Goal: Transaction & Acquisition: Download file/media

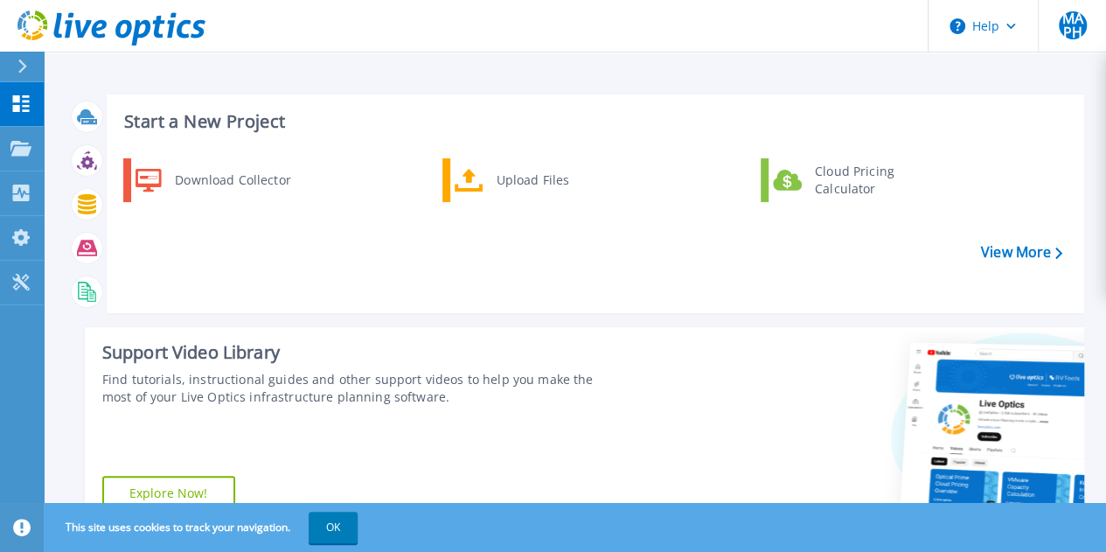
click at [19, 69] on icon at bounding box center [22, 66] width 10 height 14
click at [1040, 253] on link "View More" at bounding box center [1021, 252] width 81 height 17
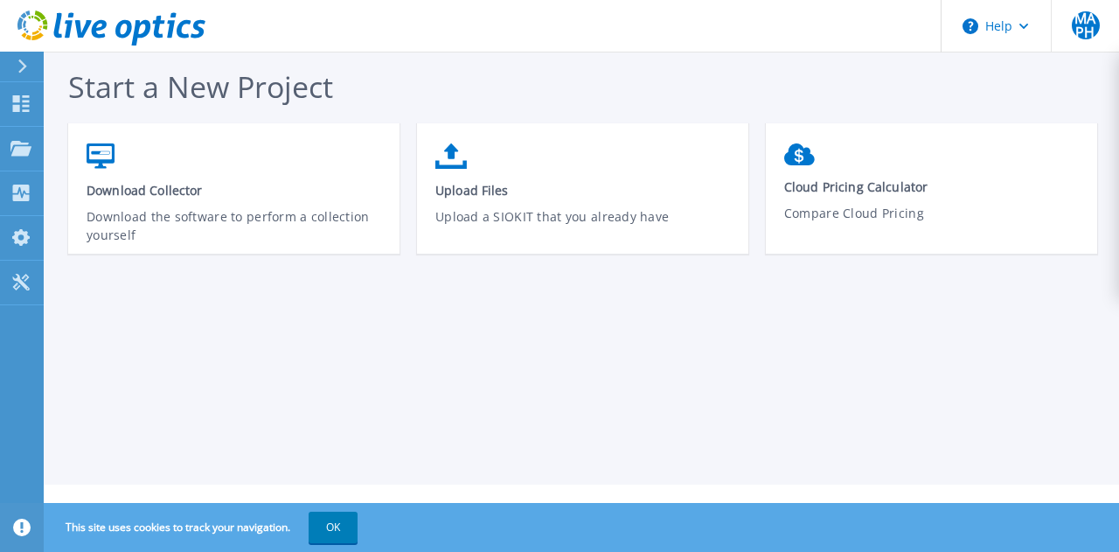
click at [23, 60] on icon at bounding box center [22, 66] width 10 height 14
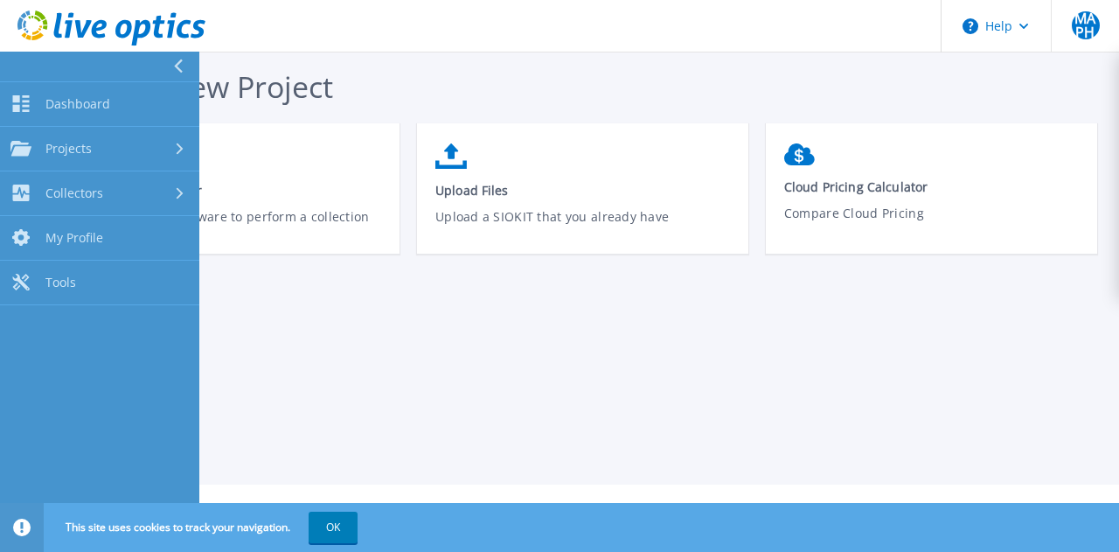
drag, startPoint x: 421, startPoint y: 408, endPoint x: 358, endPoint y: 377, distance: 71.1
click at [409, 399] on div "Start a New Project Download Collector Download the software to perform a colle…" at bounding box center [581, 242] width 1075 height 484
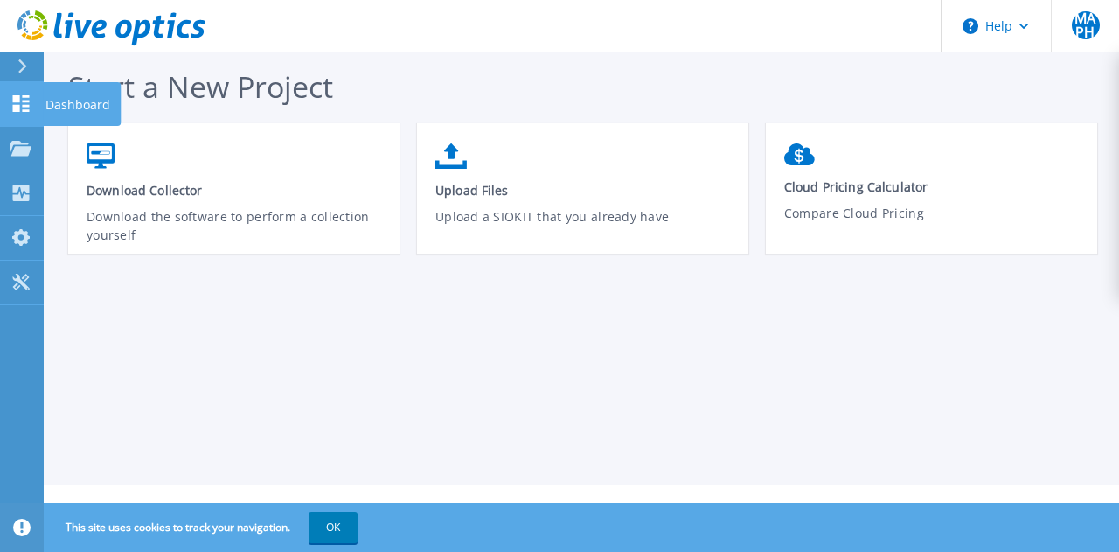
click at [17, 109] on icon at bounding box center [21, 103] width 17 height 17
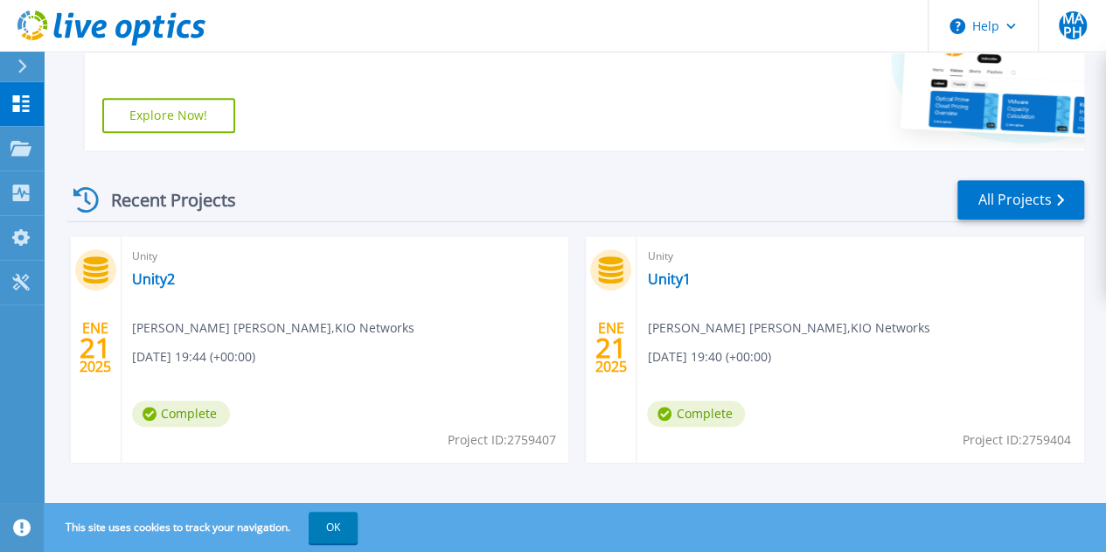
scroll to position [390, 0]
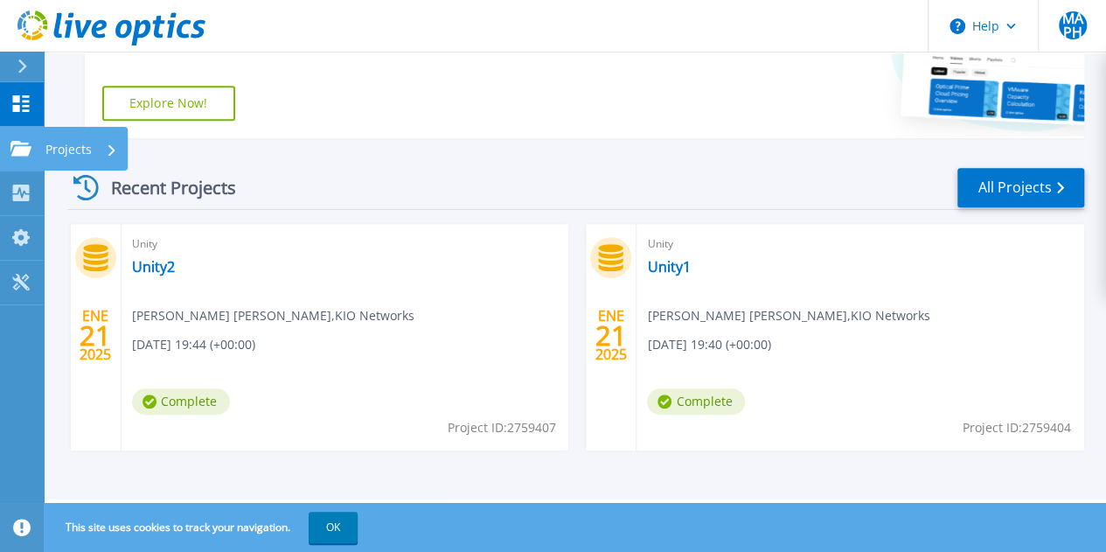
click at [23, 148] on icon at bounding box center [20, 148] width 21 height 15
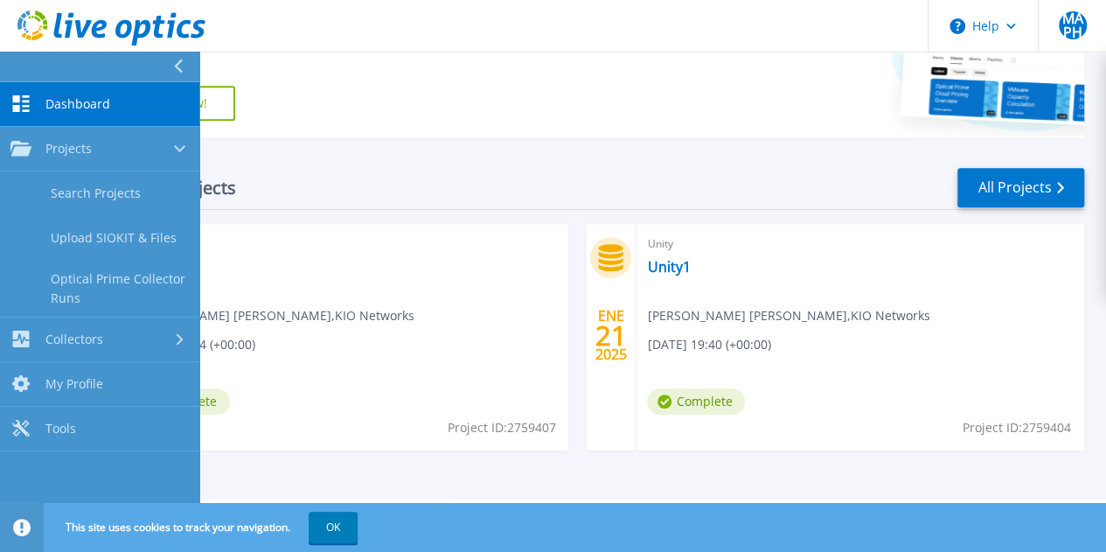
click at [56, 100] on span "Dashboard" at bounding box center [77, 104] width 65 height 16
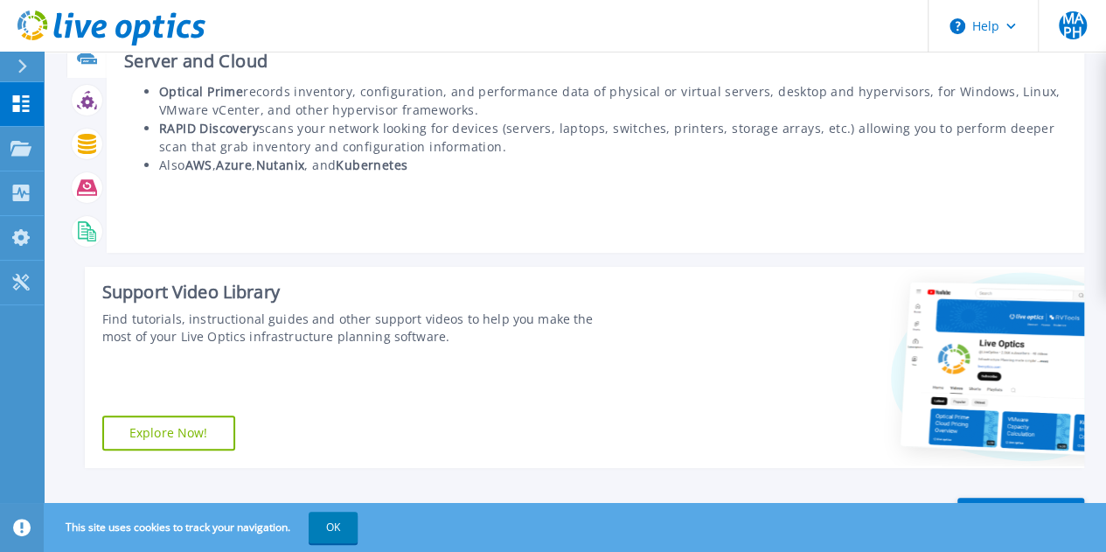
scroll to position [87, 0]
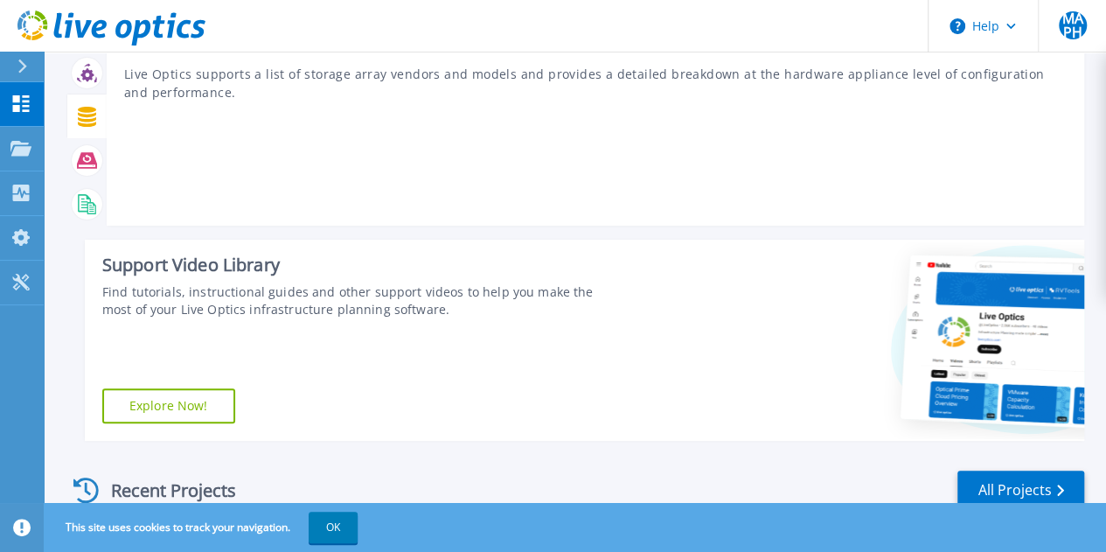
click at [84, 116] on icon at bounding box center [87, 117] width 18 height 20
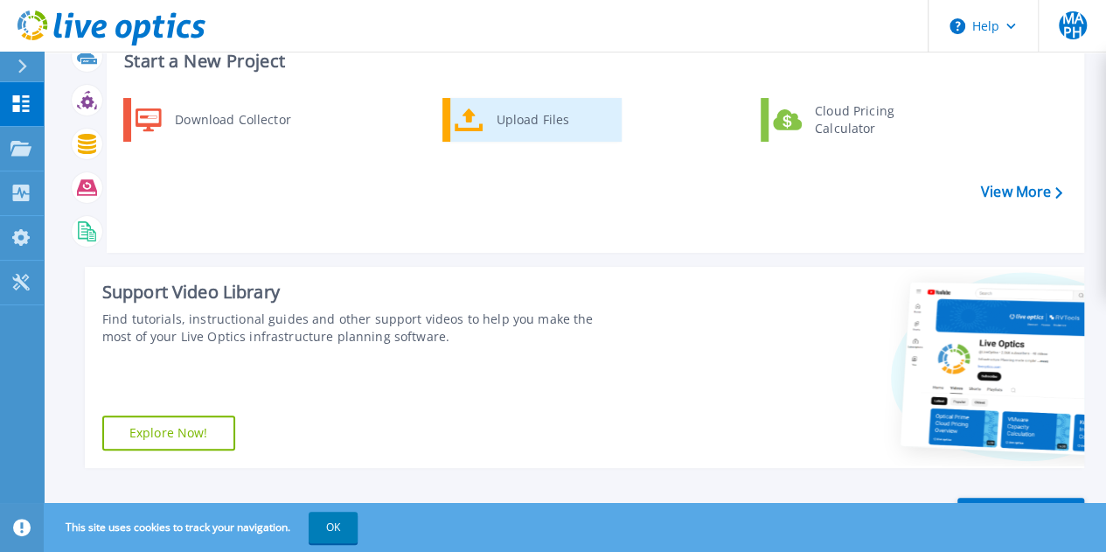
scroll to position [0, 0]
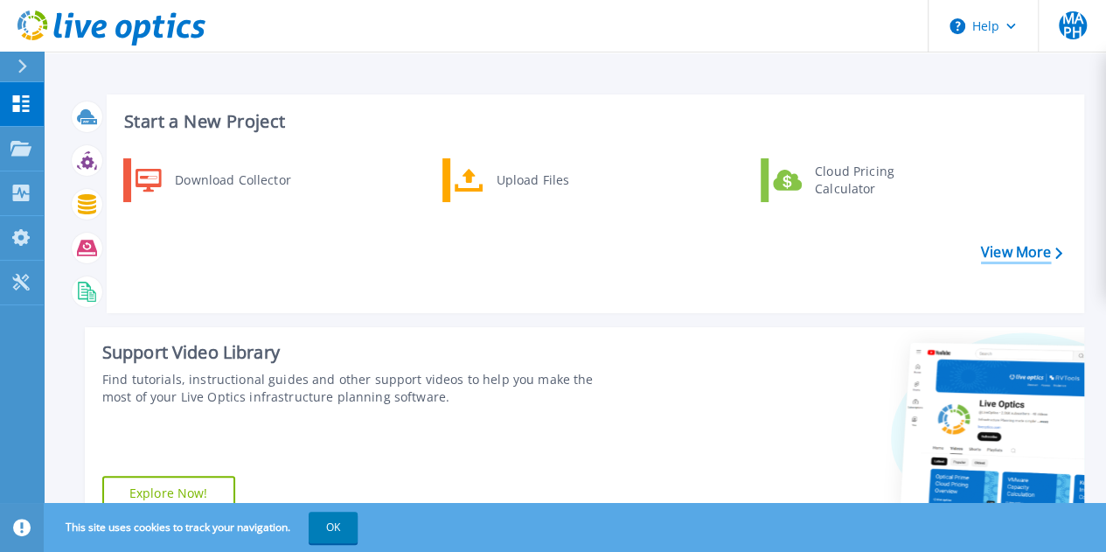
click at [1031, 254] on link "View More" at bounding box center [1021, 252] width 81 height 17
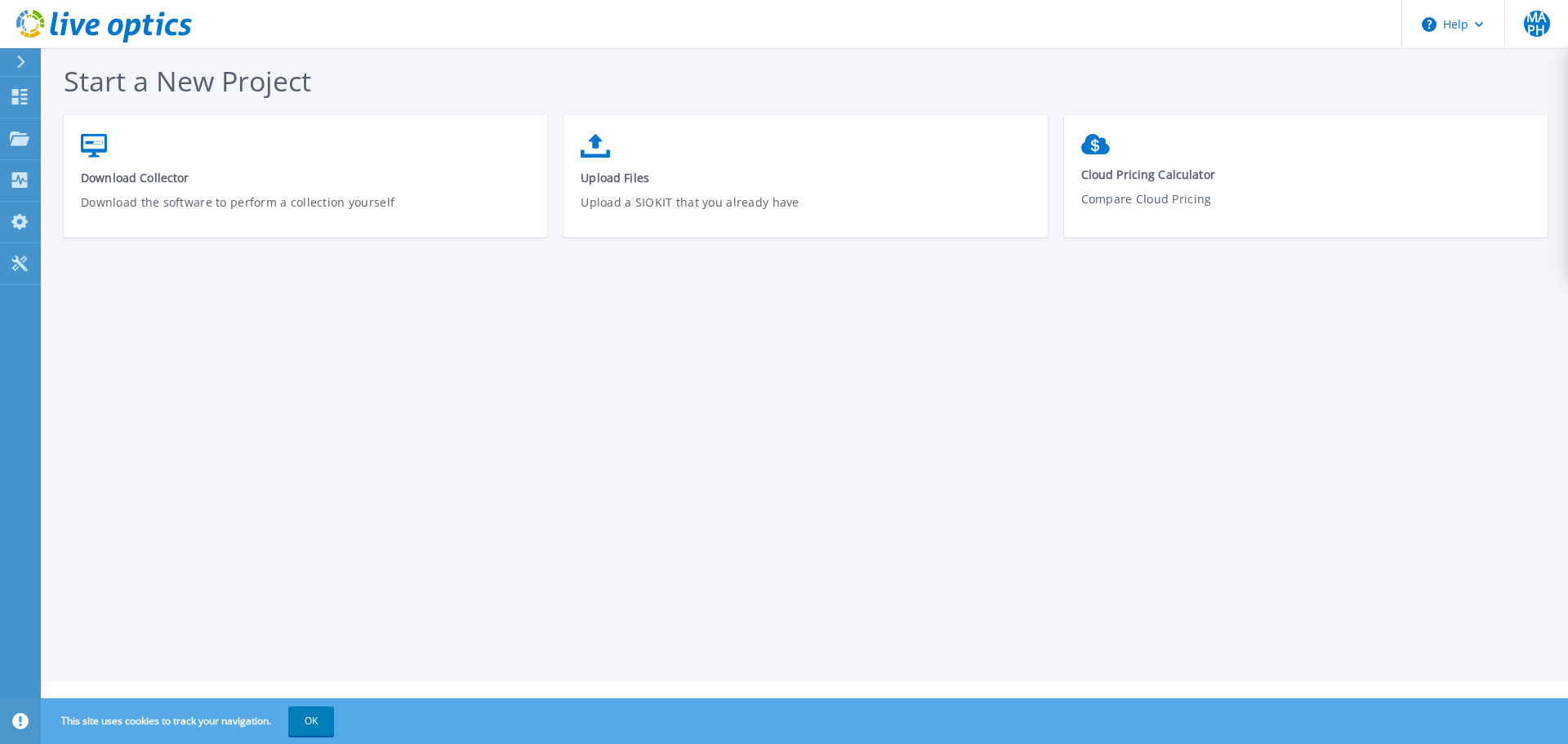
click at [13, 58] on button at bounding box center [21, 63] width 41 height 29
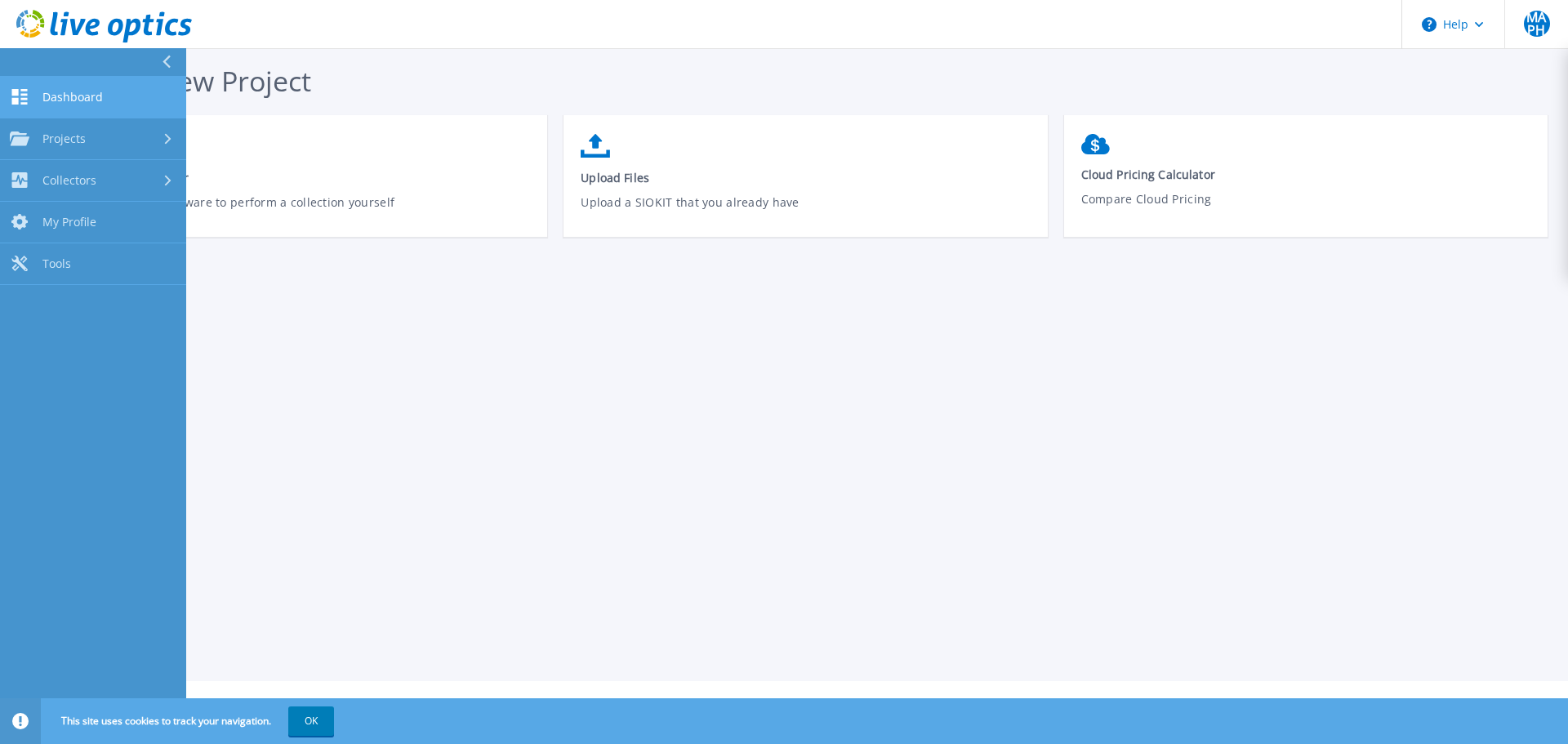
click at [76, 91] on span "Dashboard" at bounding box center [72, 97] width 61 height 15
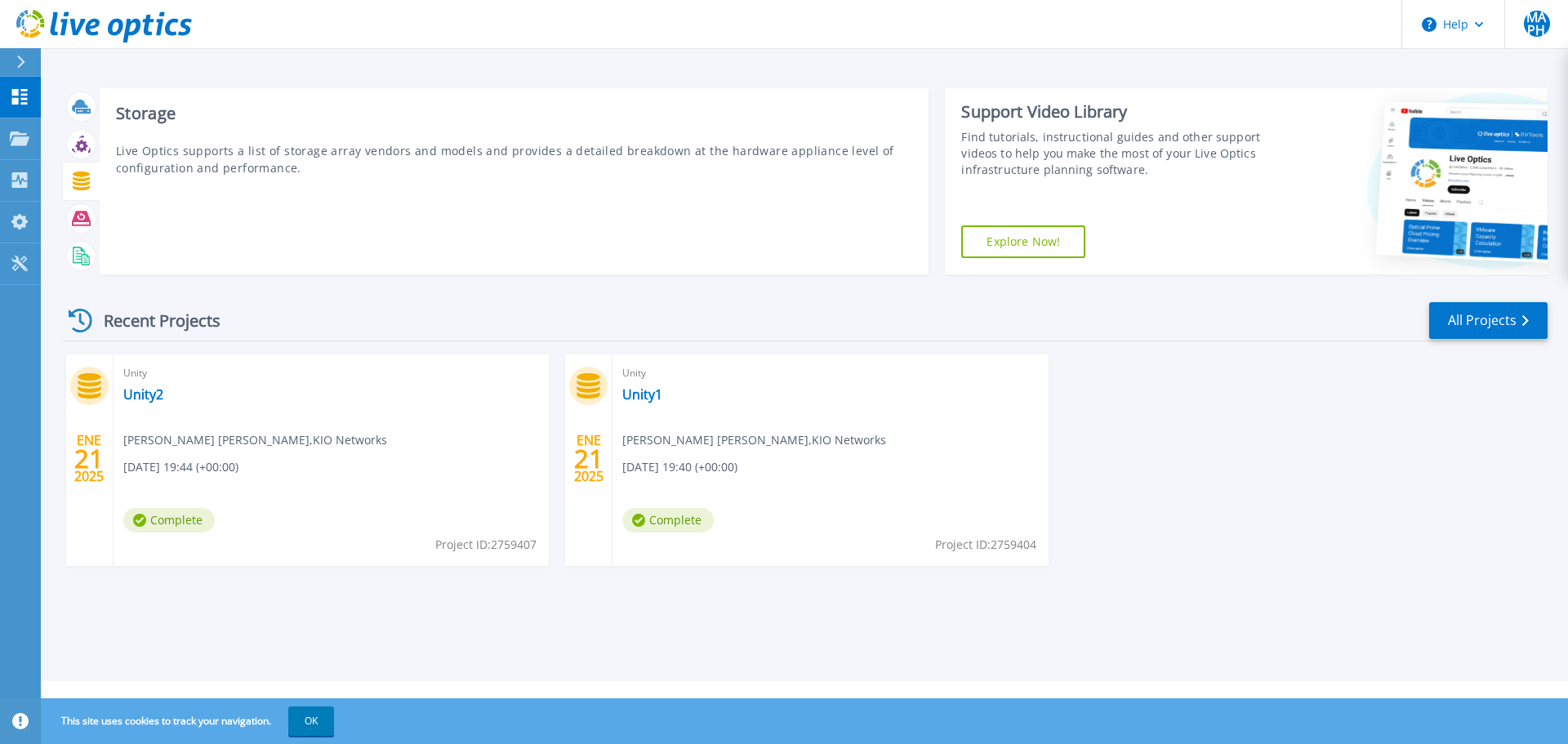
click at [79, 176] on icon at bounding box center [81, 181] width 17 height 19
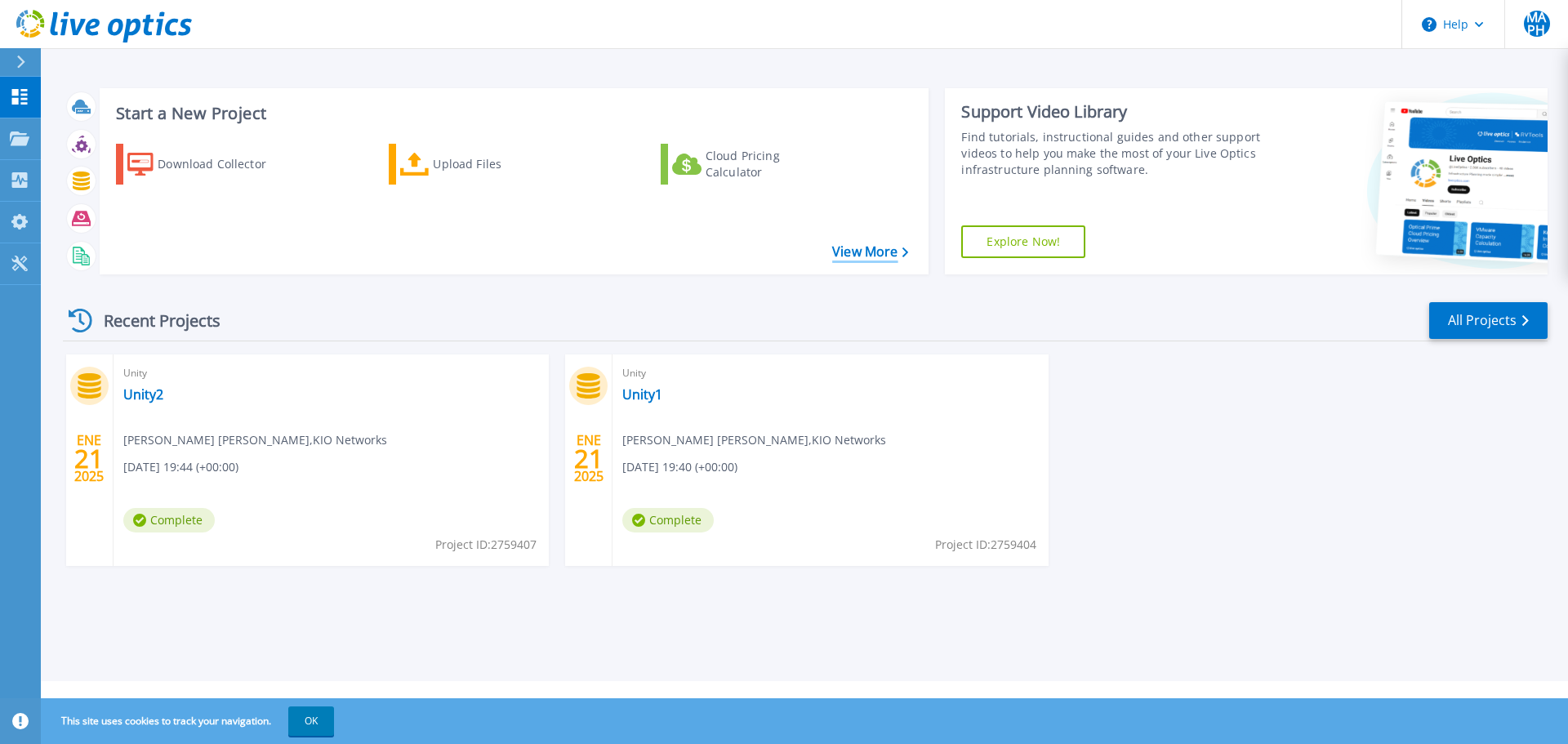
click at [877, 252] on link "View More" at bounding box center [870, 251] width 76 height 16
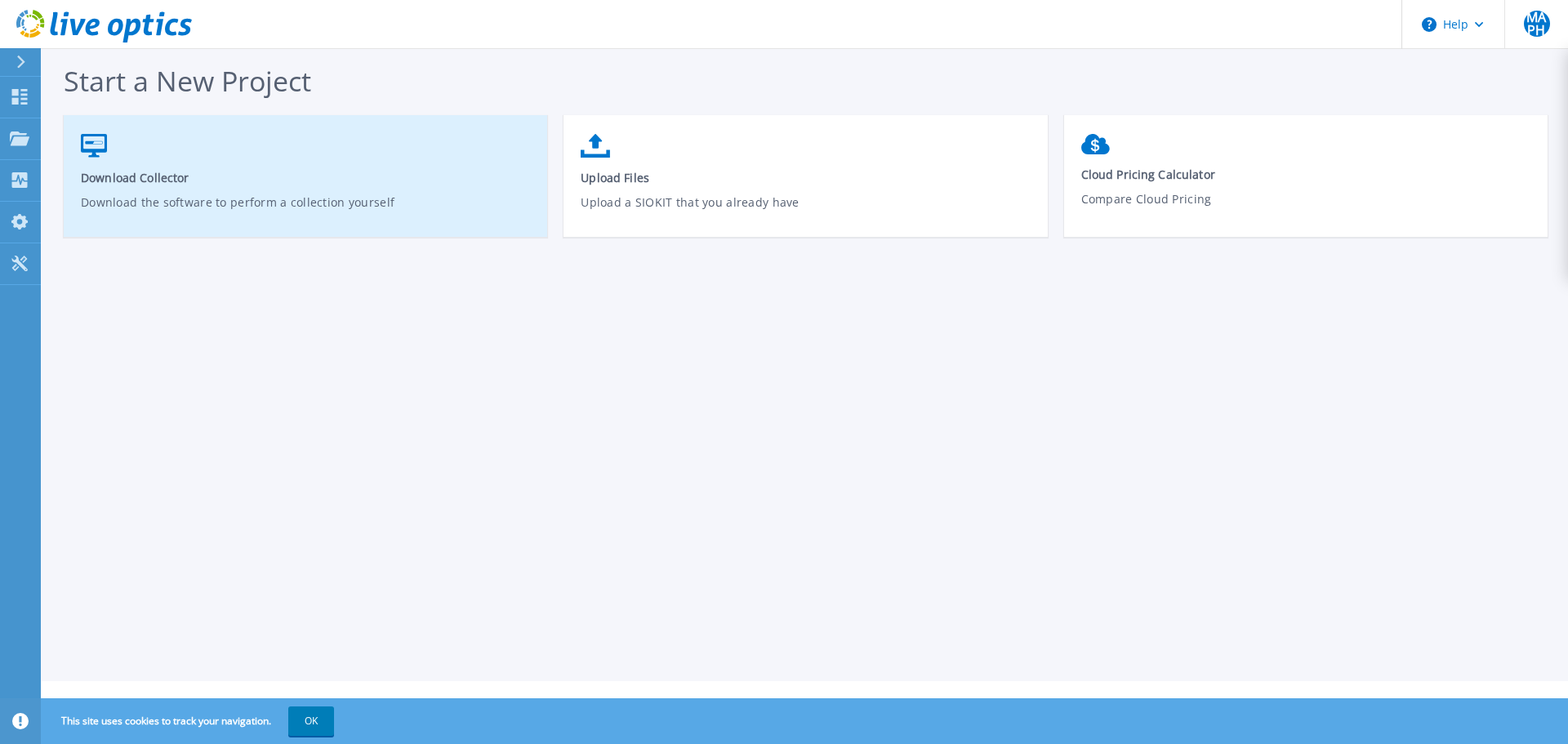
click at [135, 165] on link "Download Collector Download the software to perform a collection yourself" at bounding box center [305, 184] width 483 height 117
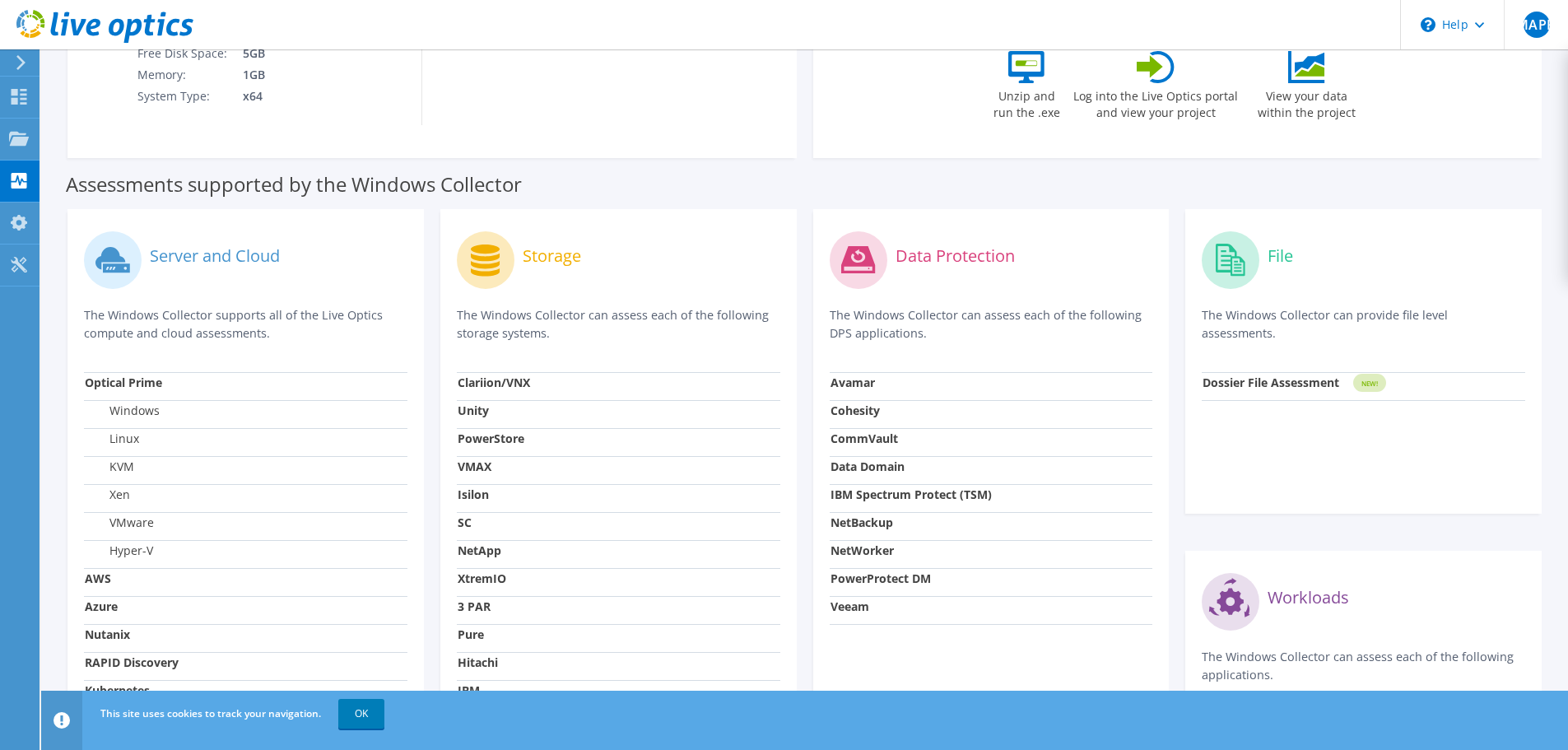
scroll to position [202, 0]
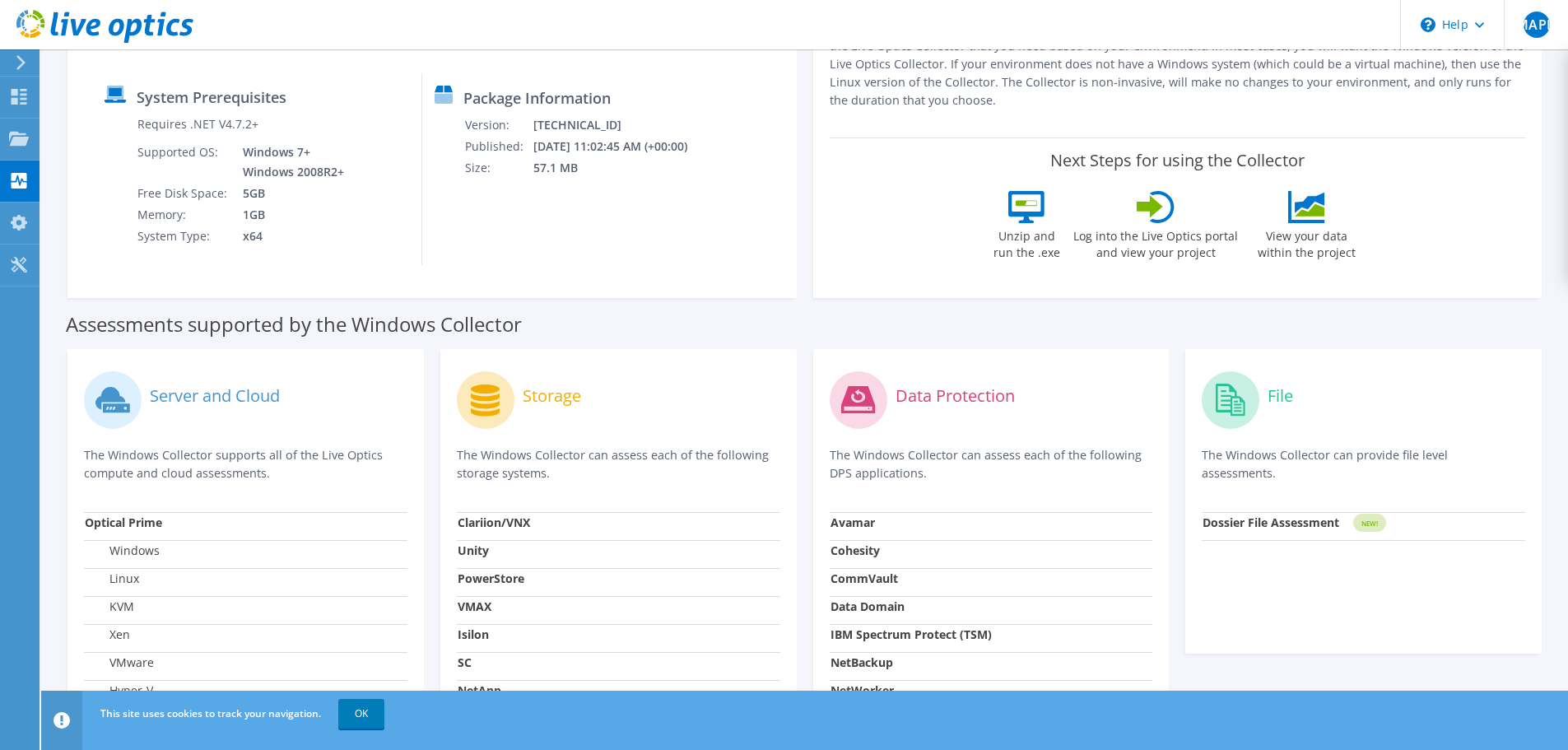
click at [1017, 236] on label "Unzip and run the .exe" at bounding box center [1026, 242] width 75 height 38
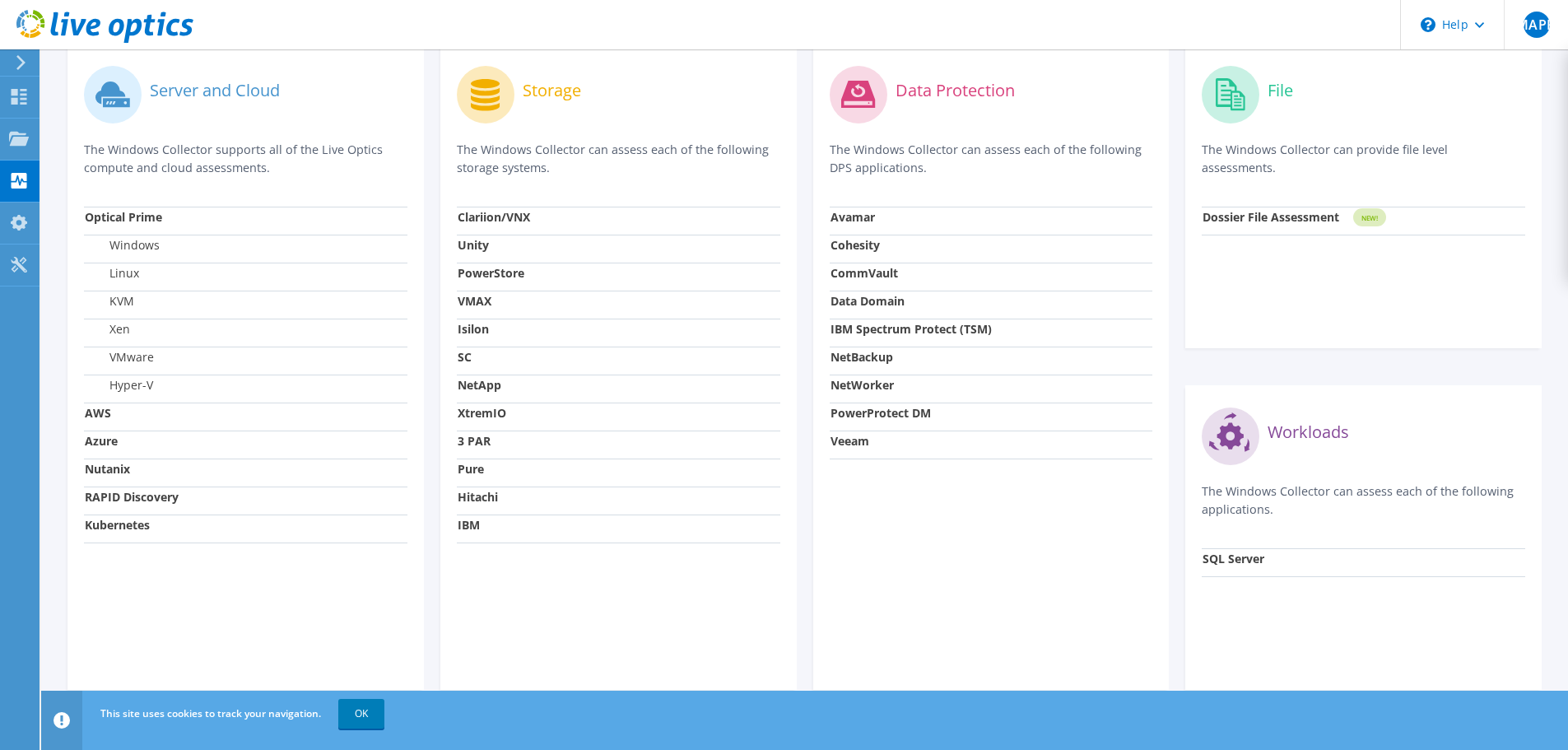
scroll to position [531, 0]
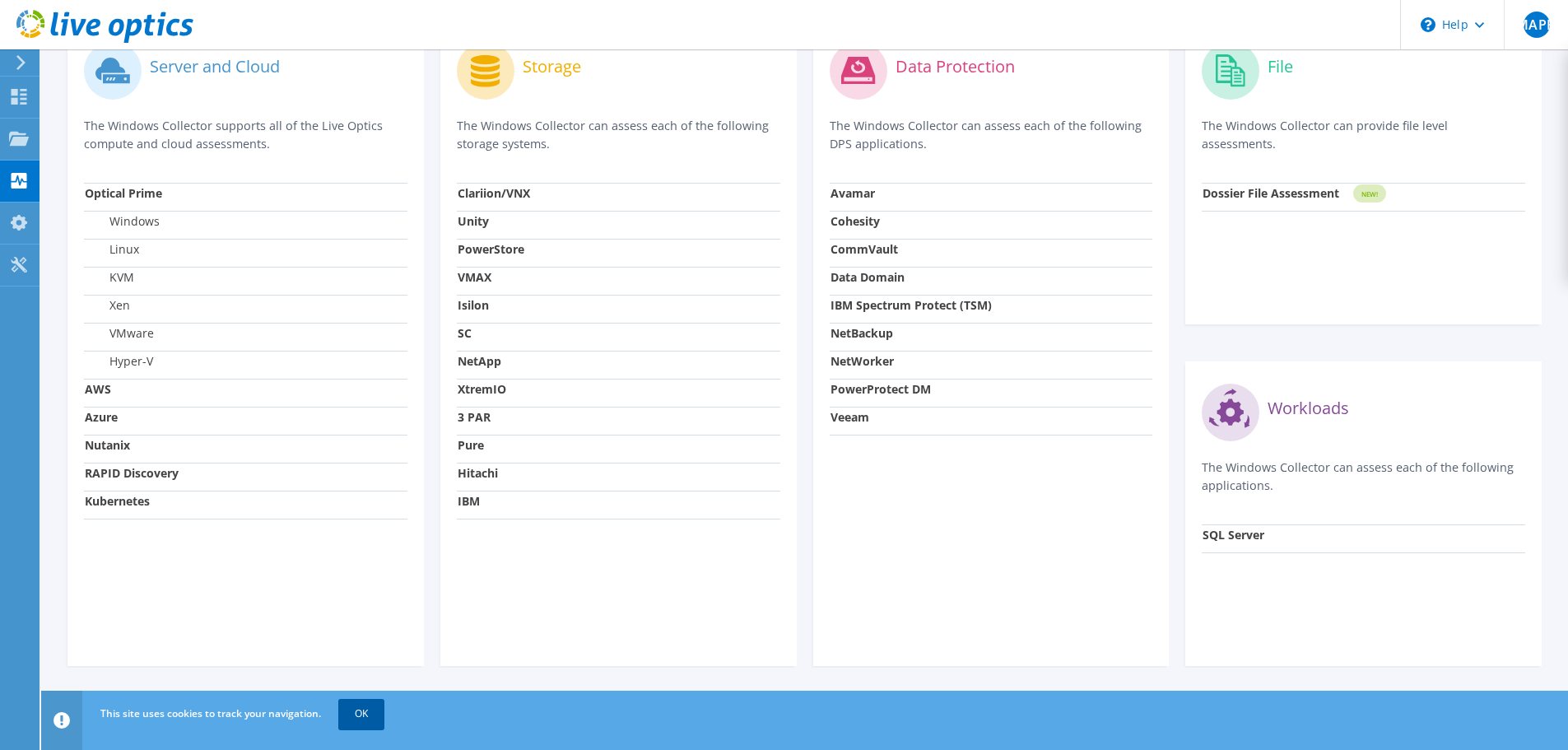
click at [376, 710] on link "OK" at bounding box center [361, 713] width 46 height 29
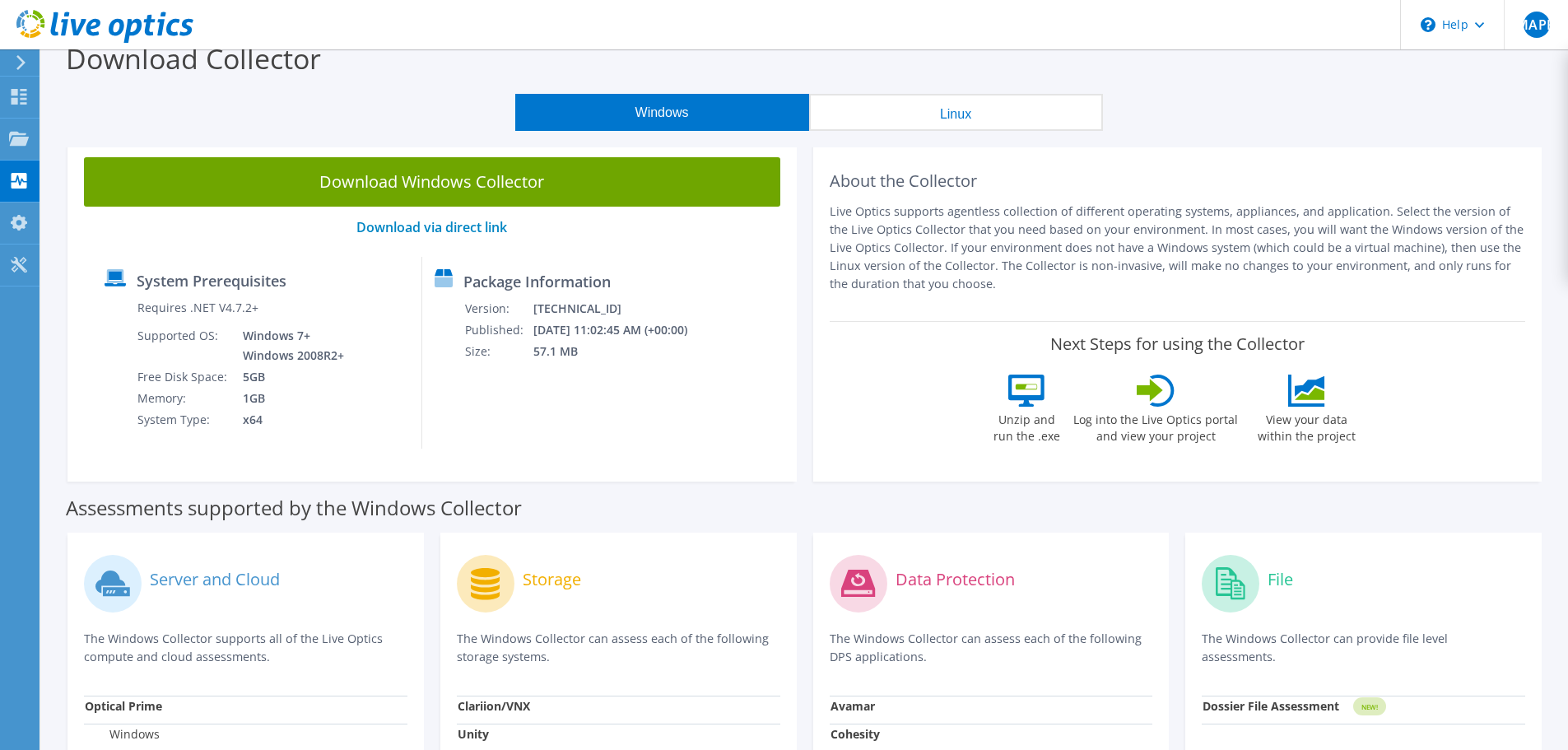
scroll to position [0, 0]
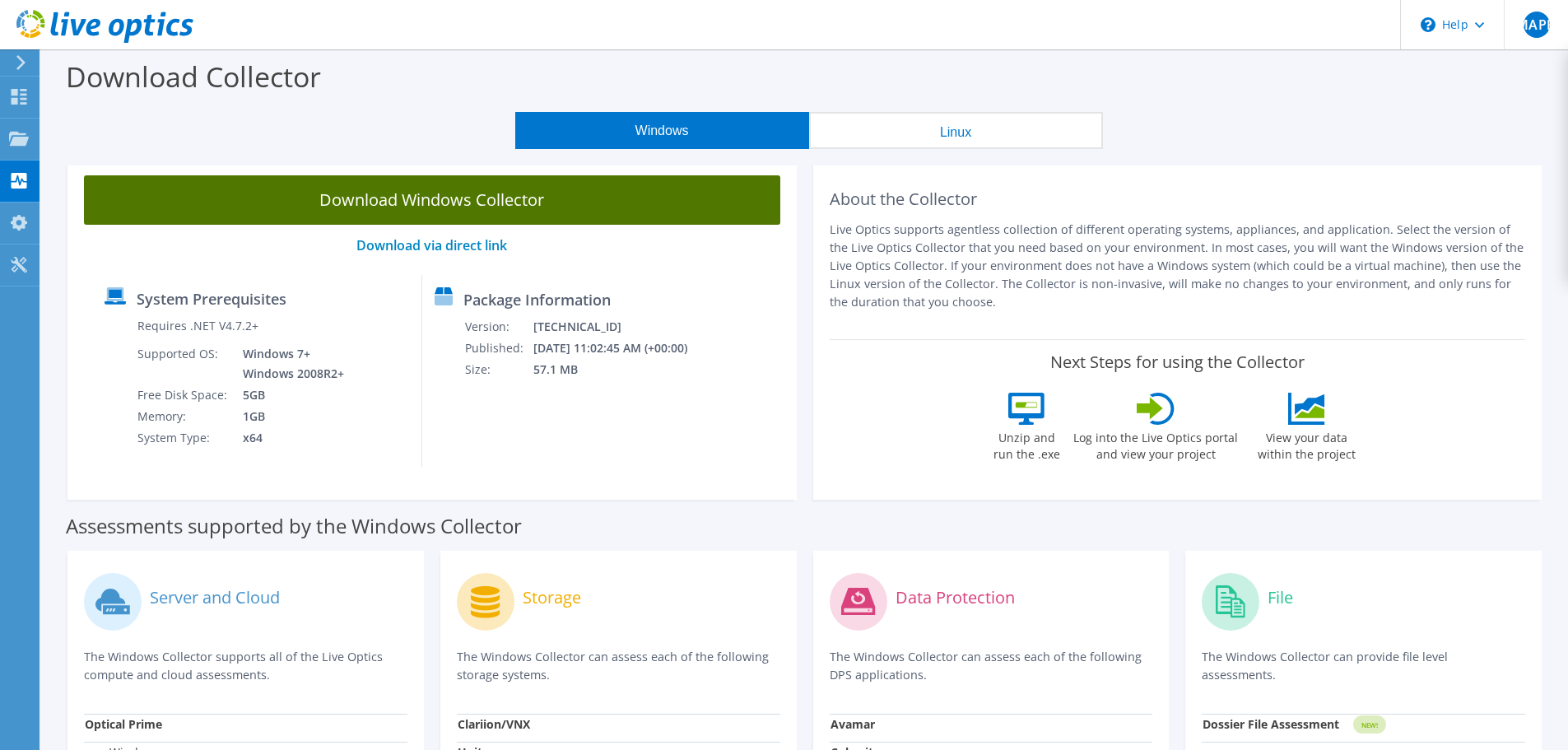
click at [471, 193] on link "Download Windows Collector" at bounding box center [432, 200] width 697 height 49
